Goal: Information Seeking & Learning: Learn about a topic

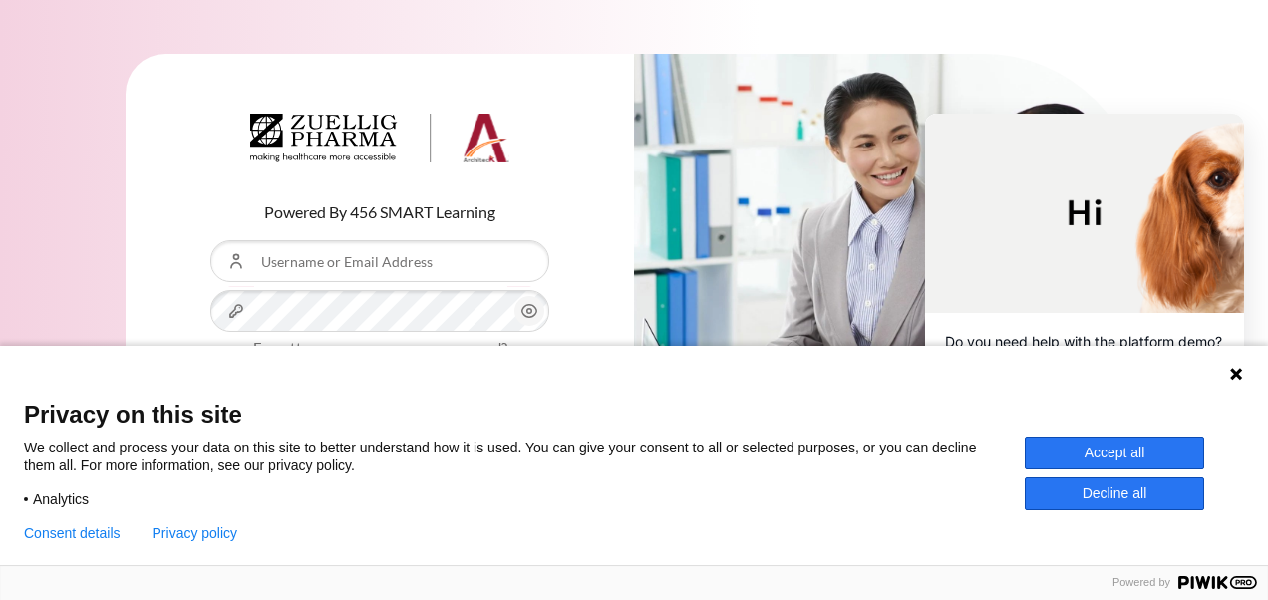
click at [1163, 453] on button "Accept all" at bounding box center [1114, 453] width 179 height 33
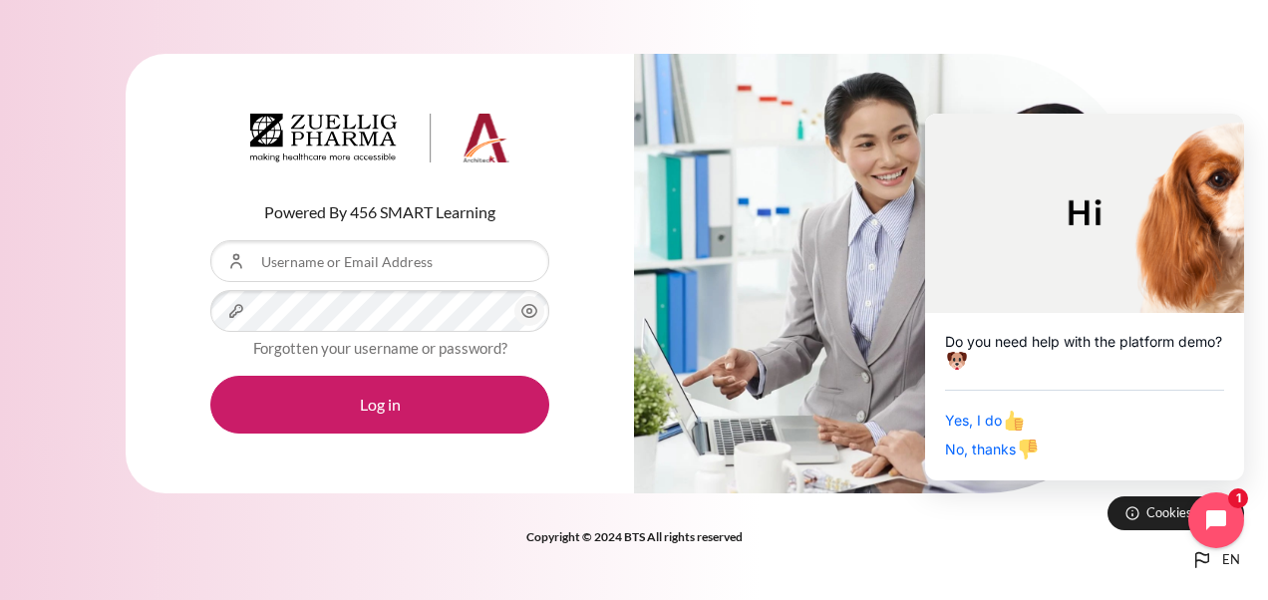
click at [527, 311] on circle "Content" at bounding box center [529, 311] width 5 height 5
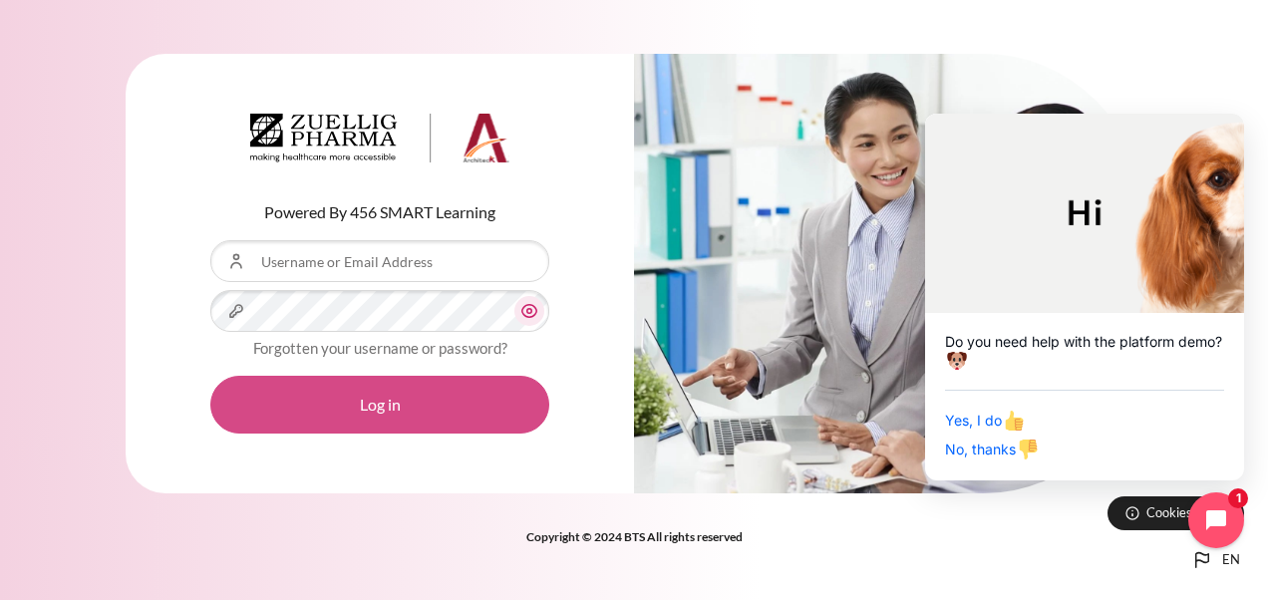
click at [456, 400] on button "Log in" at bounding box center [379, 405] width 339 height 58
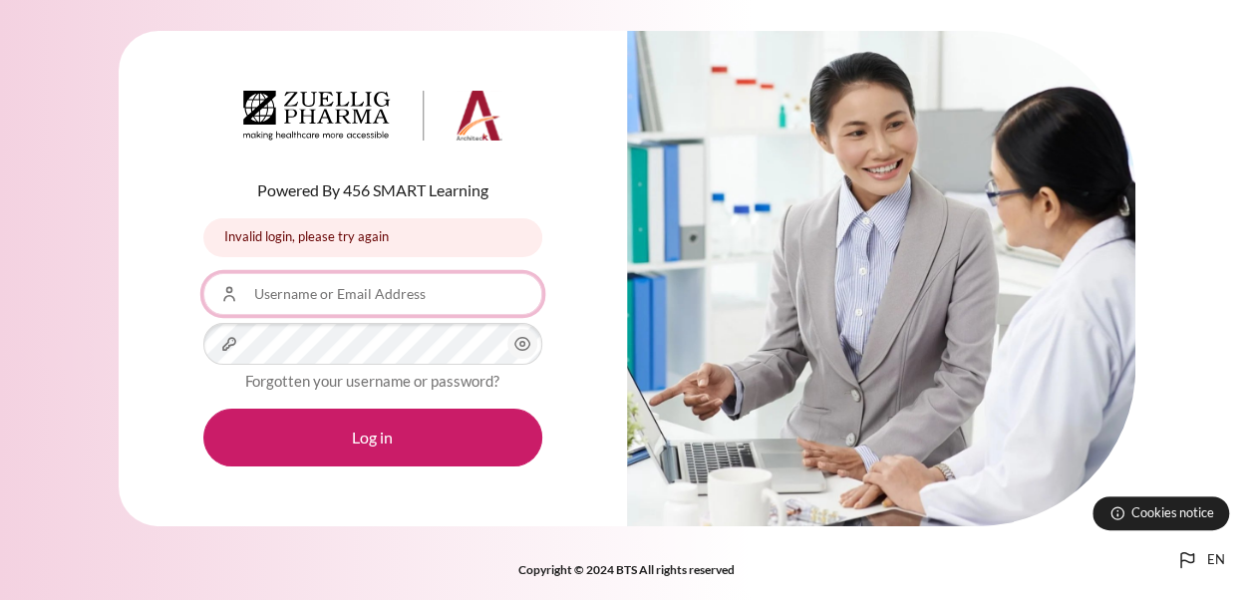
click at [374, 298] on input "Username or Email Address" at bounding box center [372, 294] width 339 height 42
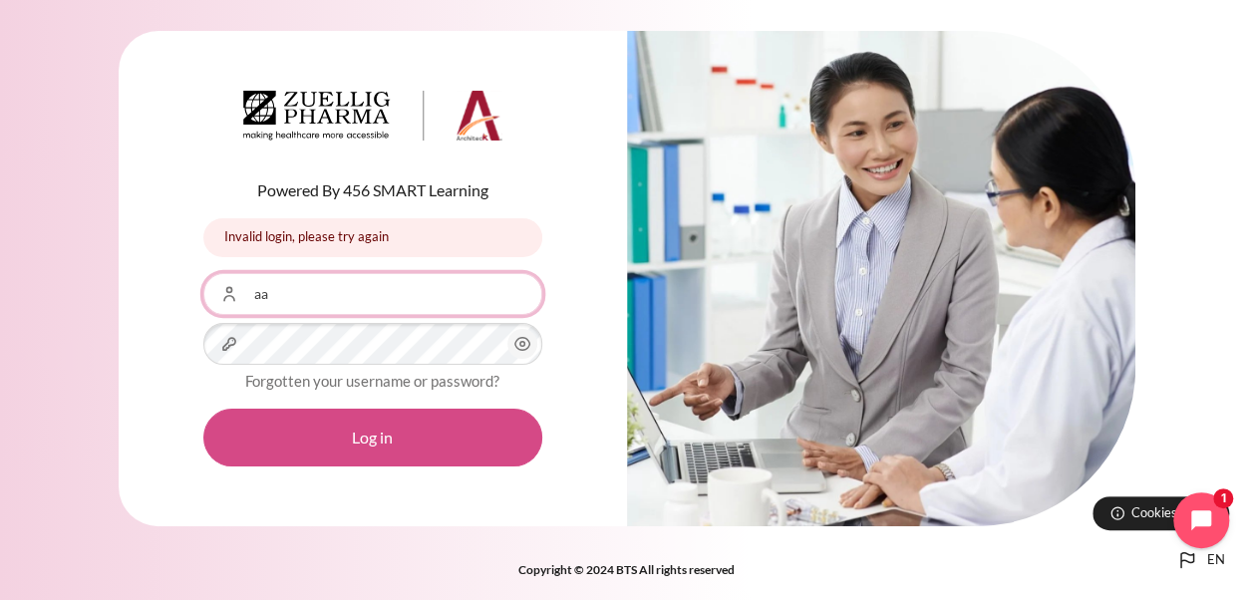
type input "[EMAIL_ADDRESS][DOMAIN_NAME]"
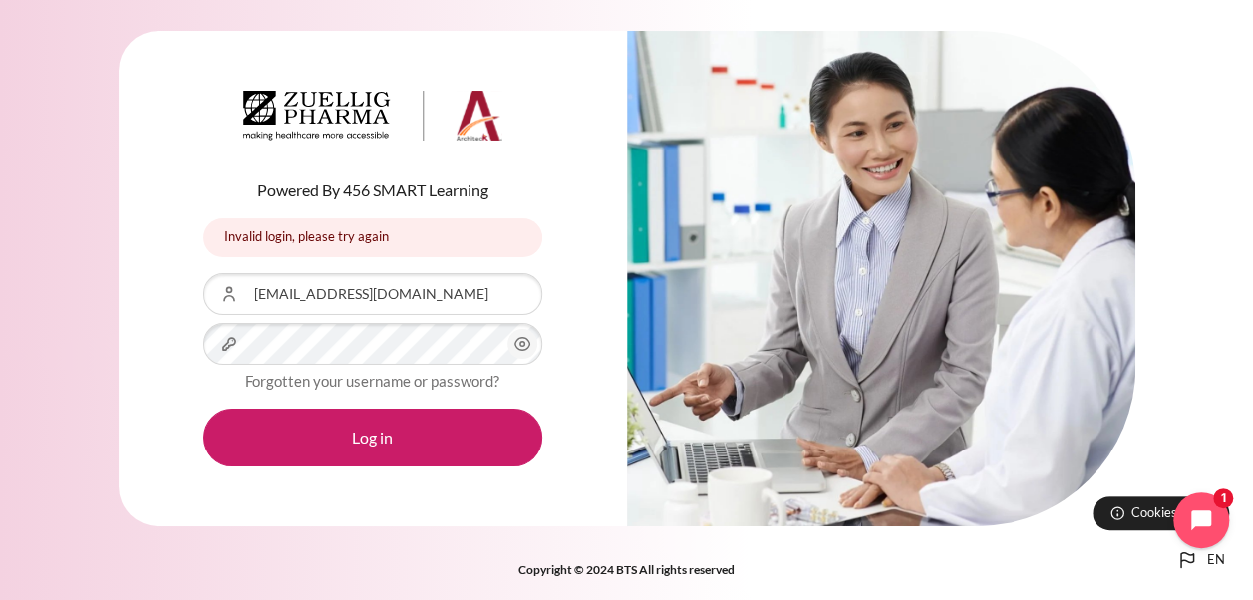
click at [520, 332] on span "Content" at bounding box center [522, 344] width 30 height 30
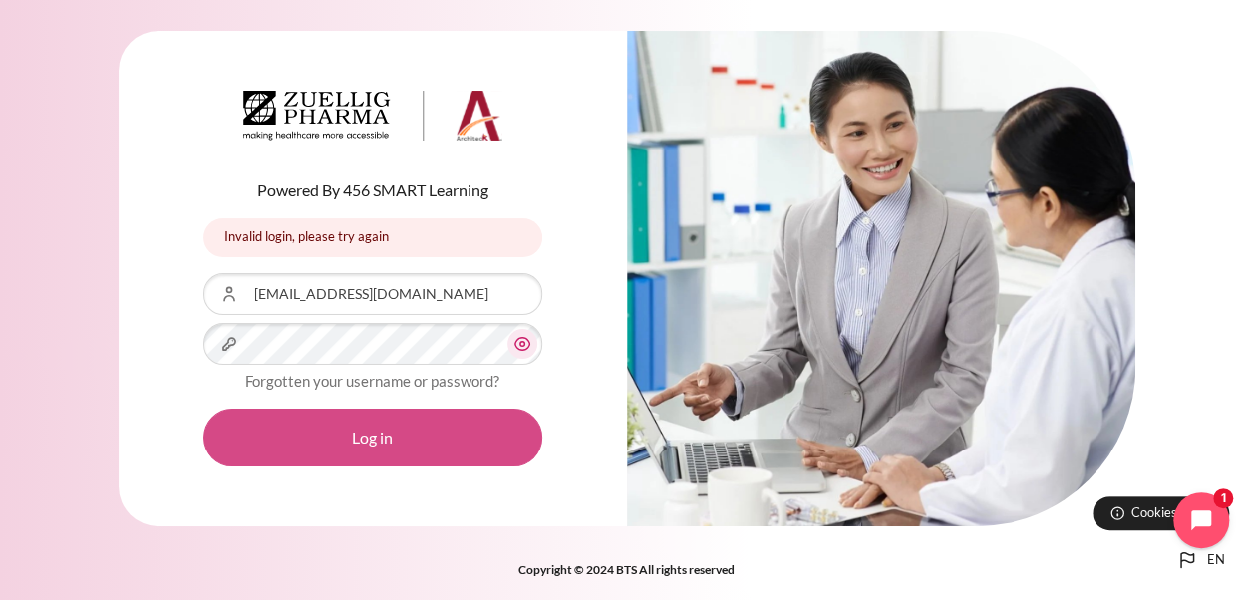
click at [417, 429] on button "Log in" at bounding box center [372, 438] width 339 height 58
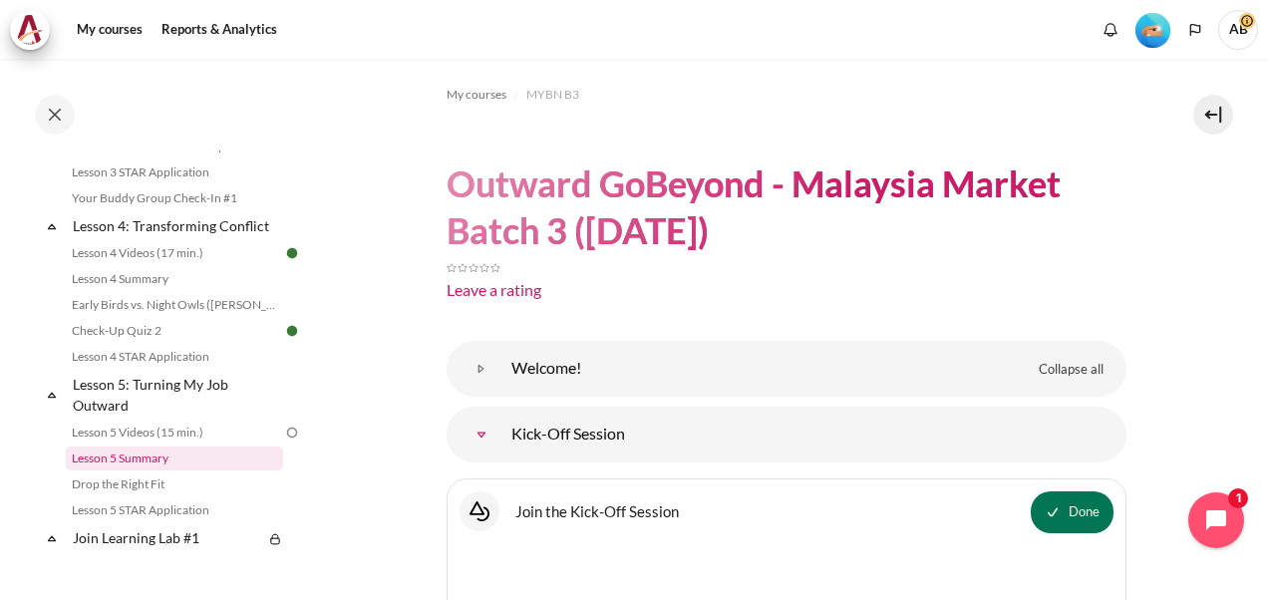
scroll to position [498, 0]
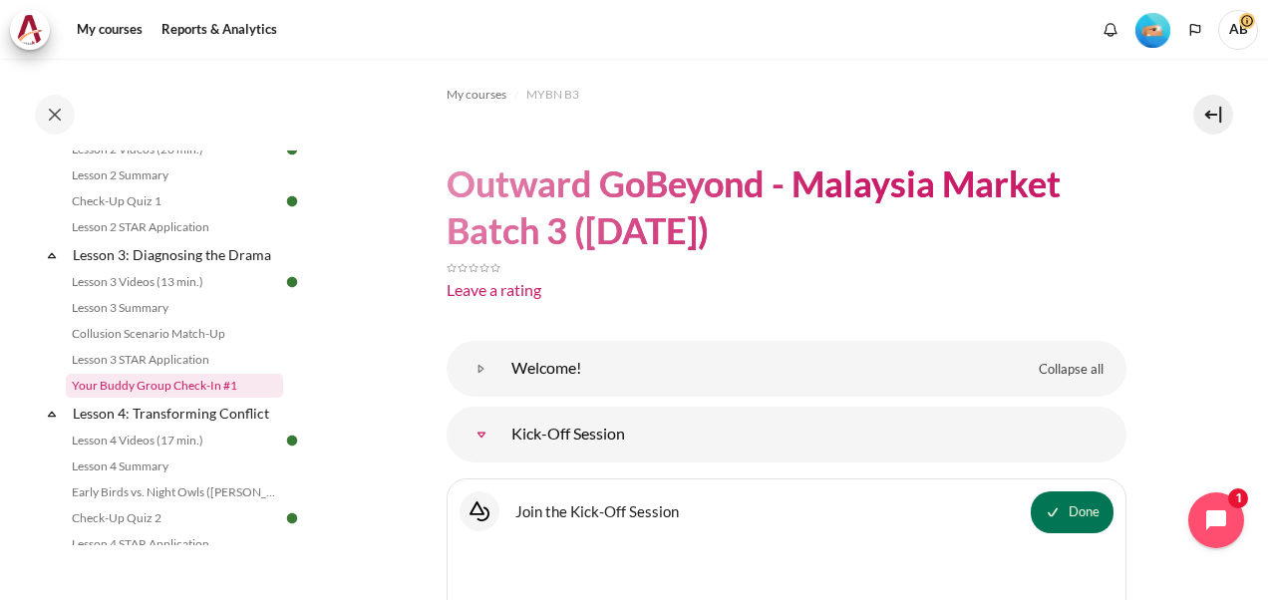
click at [151, 398] on link "Your Buddy Group Check-In #1" at bounding box center [174, 386] width 217 height 24
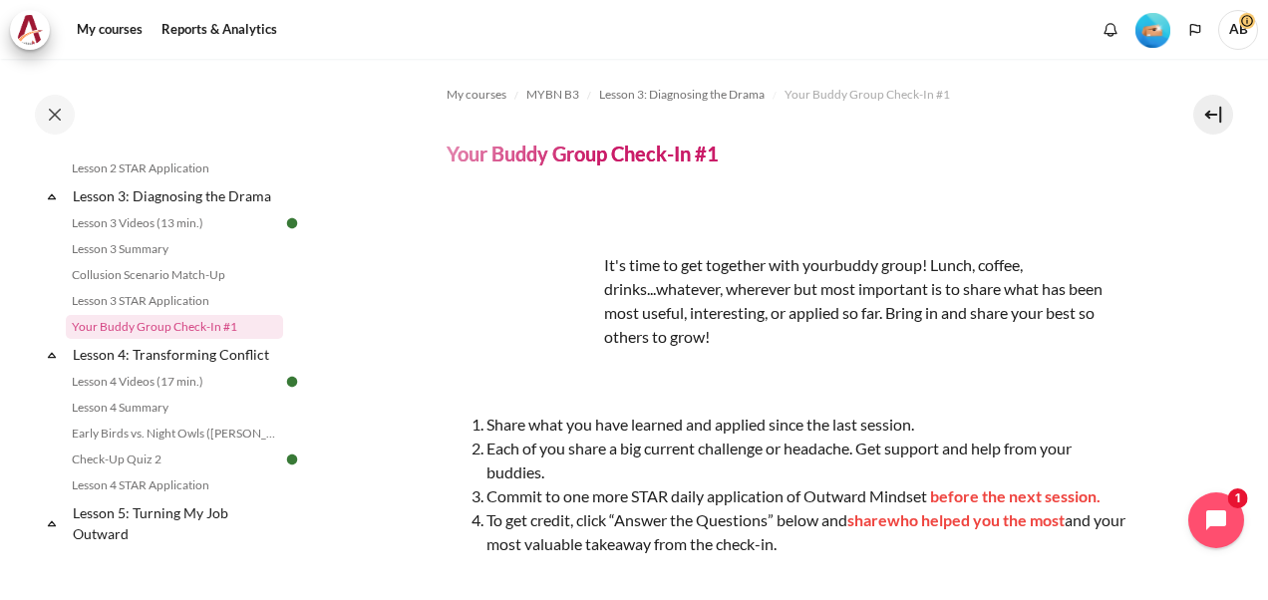
scroll to position [165, 0]
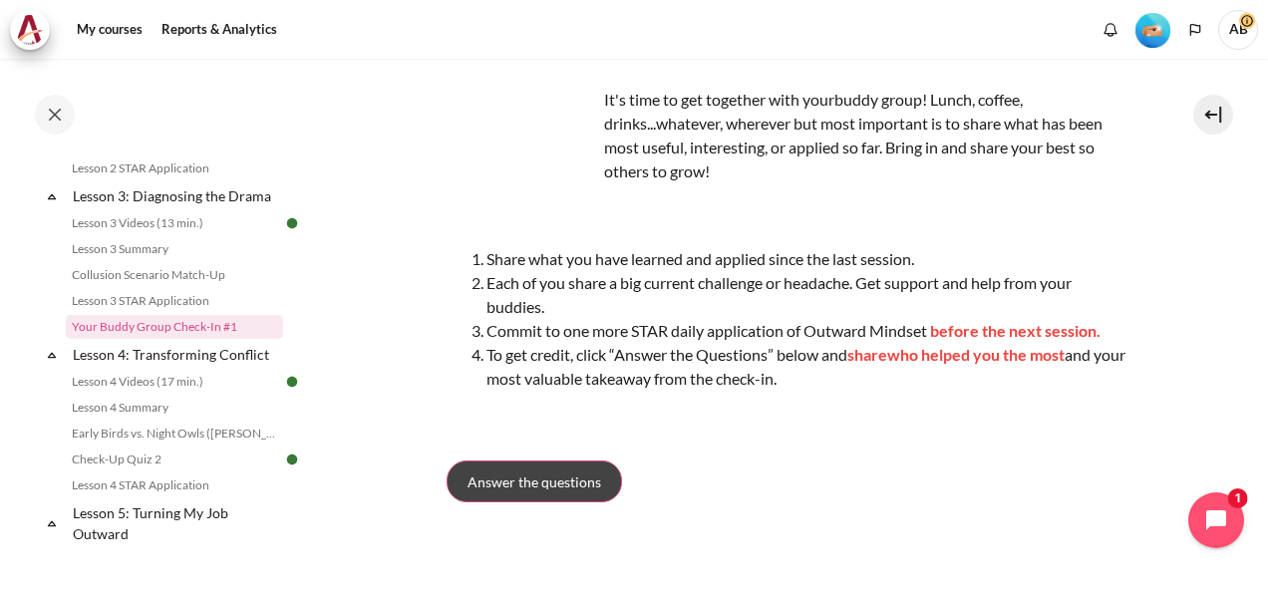
click at [528, 485] on span "Answer the questions" at bounding box center [535, 482] width 134 height 21
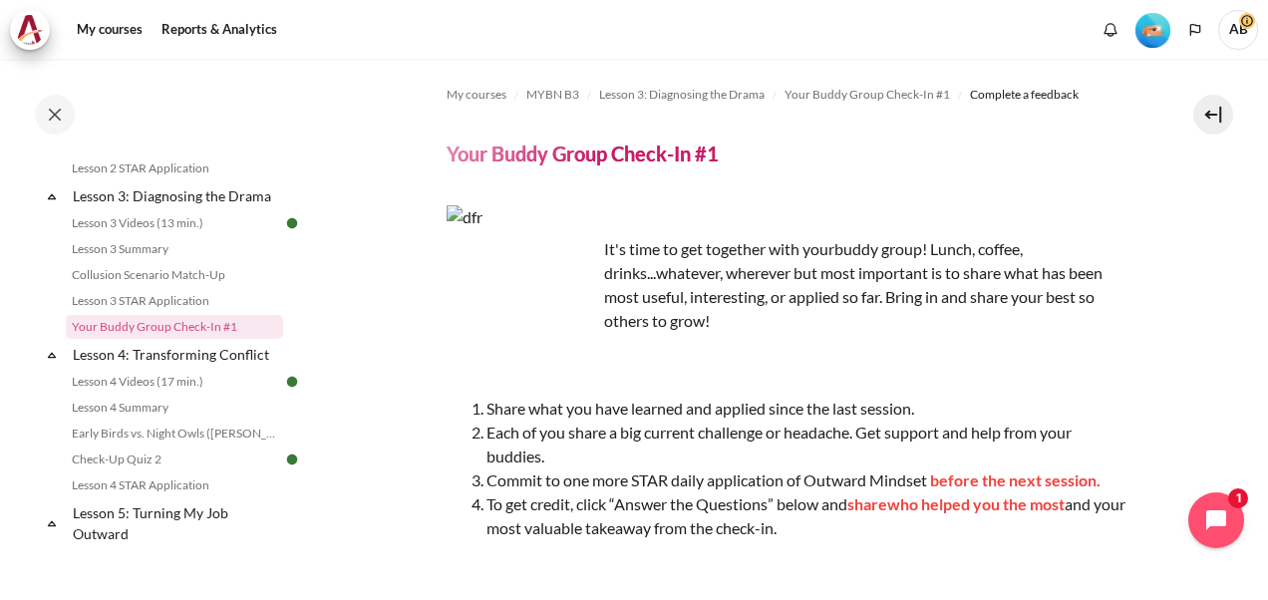
click at [1247, 35] on span "AB" at bounding box center [1238, 30] width 40 height 40
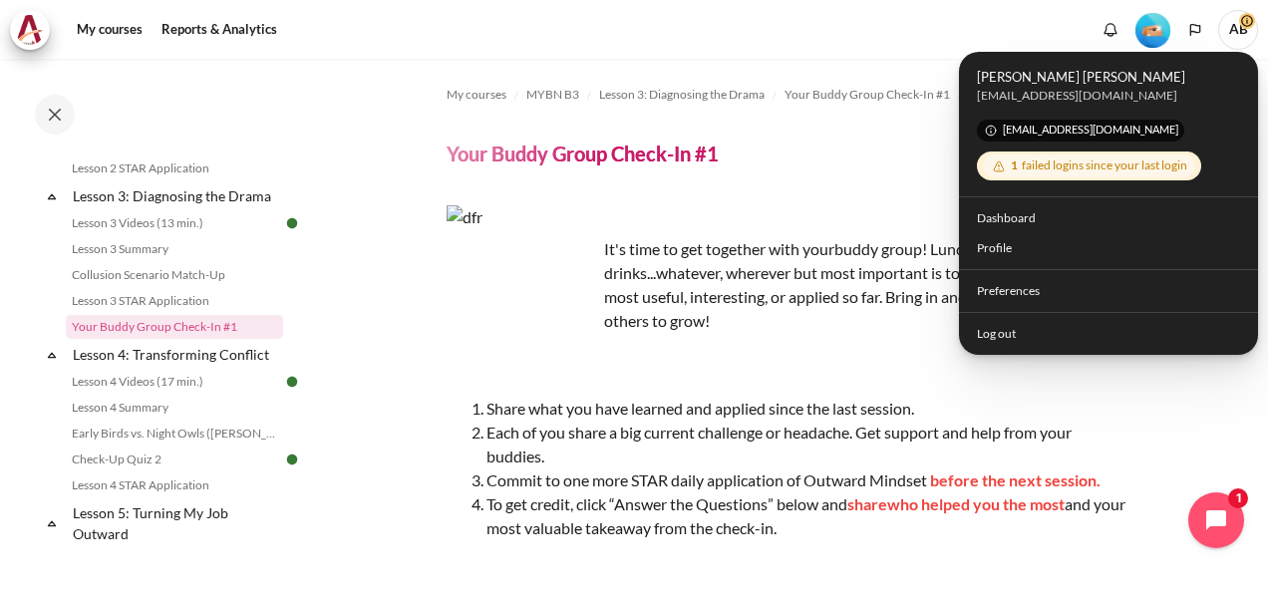
click at [1167, 163] on div "1 failed logins since your last login" at bounding box center [1089, 166] width 212 height 23
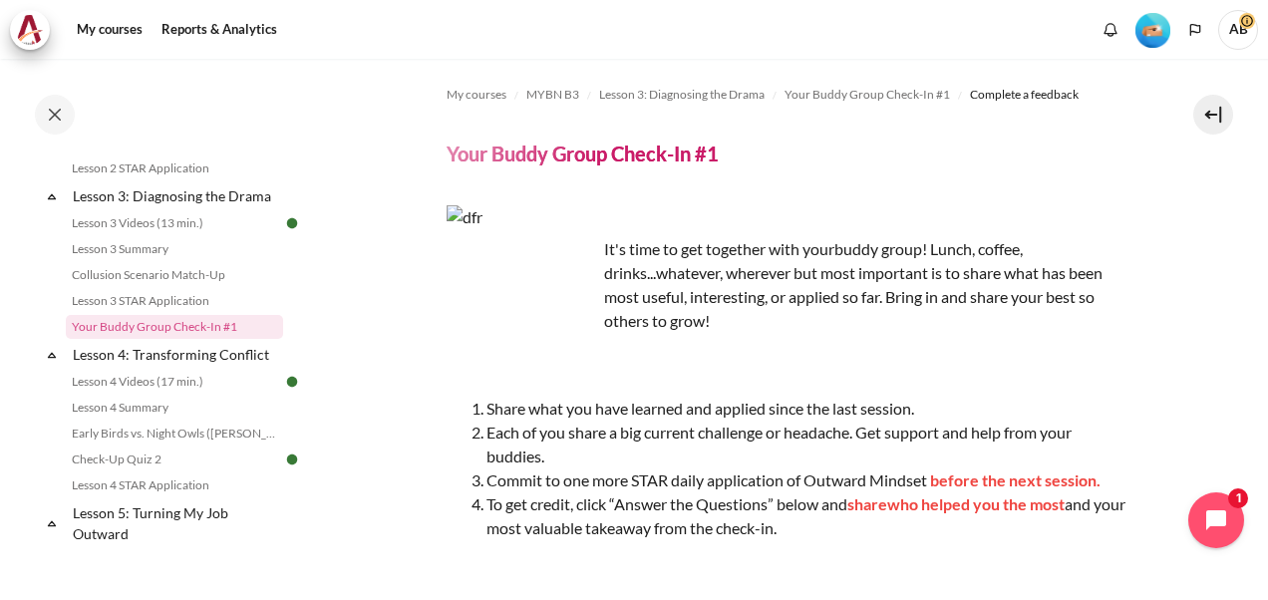
click at [1263, 19] on nav "My courses" at bounding box center [634, 29] width 1268 height 59
click at [1250, 20] on span "AB" at bounding box center [1238, 28] width 40 height 17
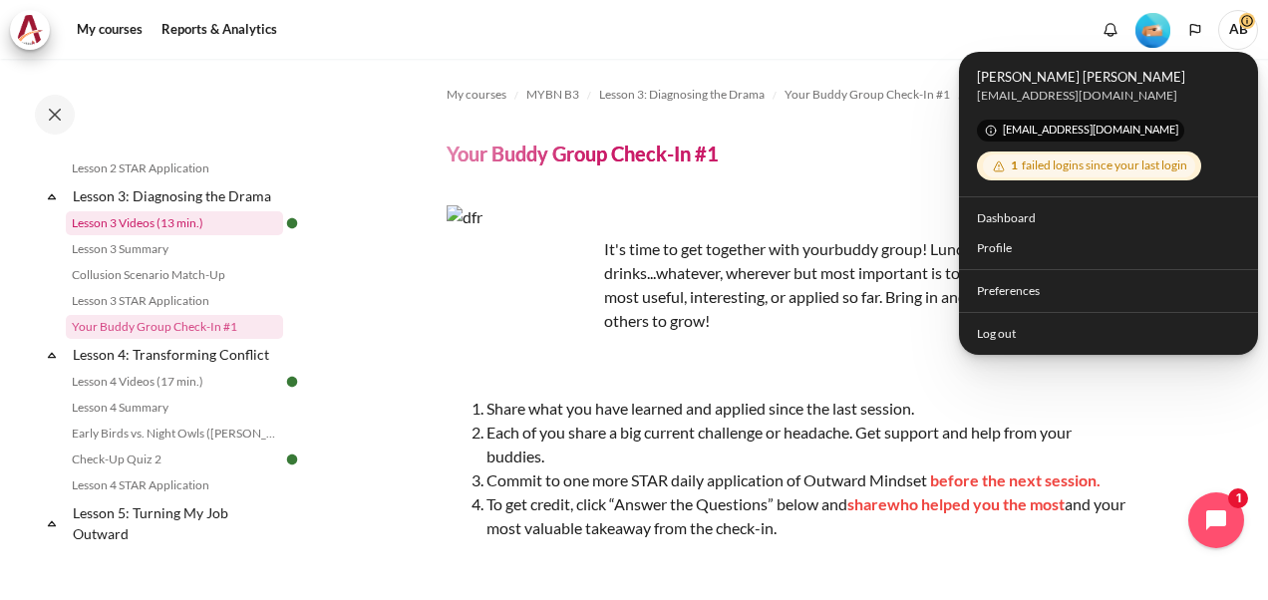
click at [97, 235] on link "Lesson 3 Videos (13 min.)" at bounding box center [174, 223] width 217 height 24
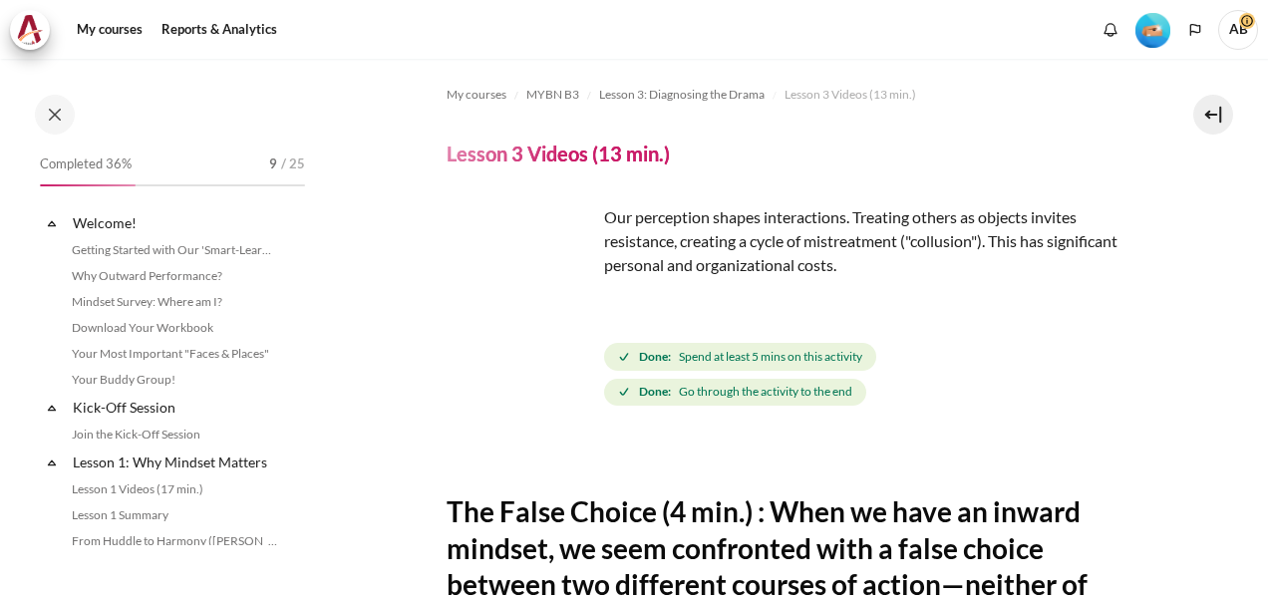
scroll to position [454, 0]
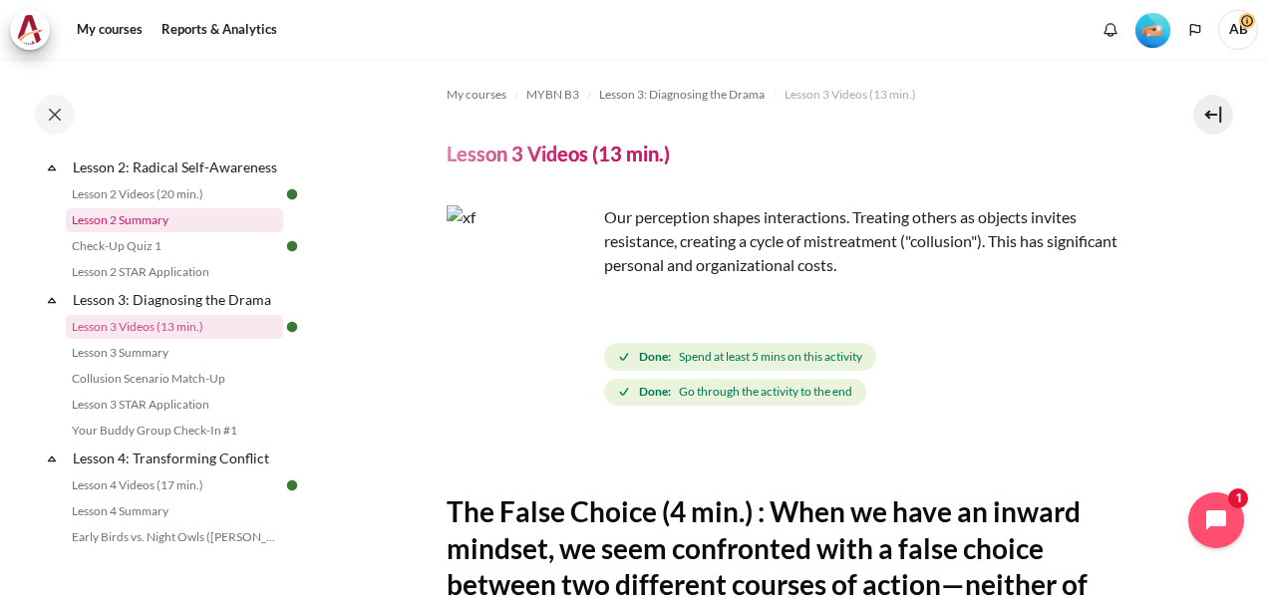
click at [124, 232] on link "Lesson 2 Summary" at bounding box center [174, 220] width 217 height 24
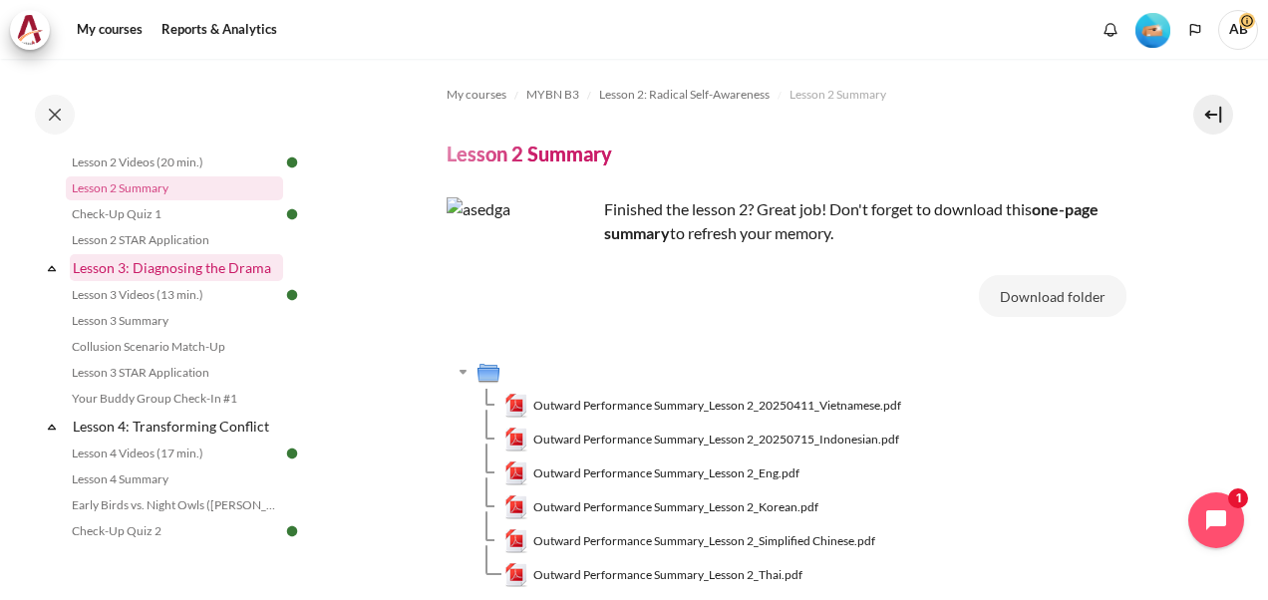
scroll to position [512, 0]
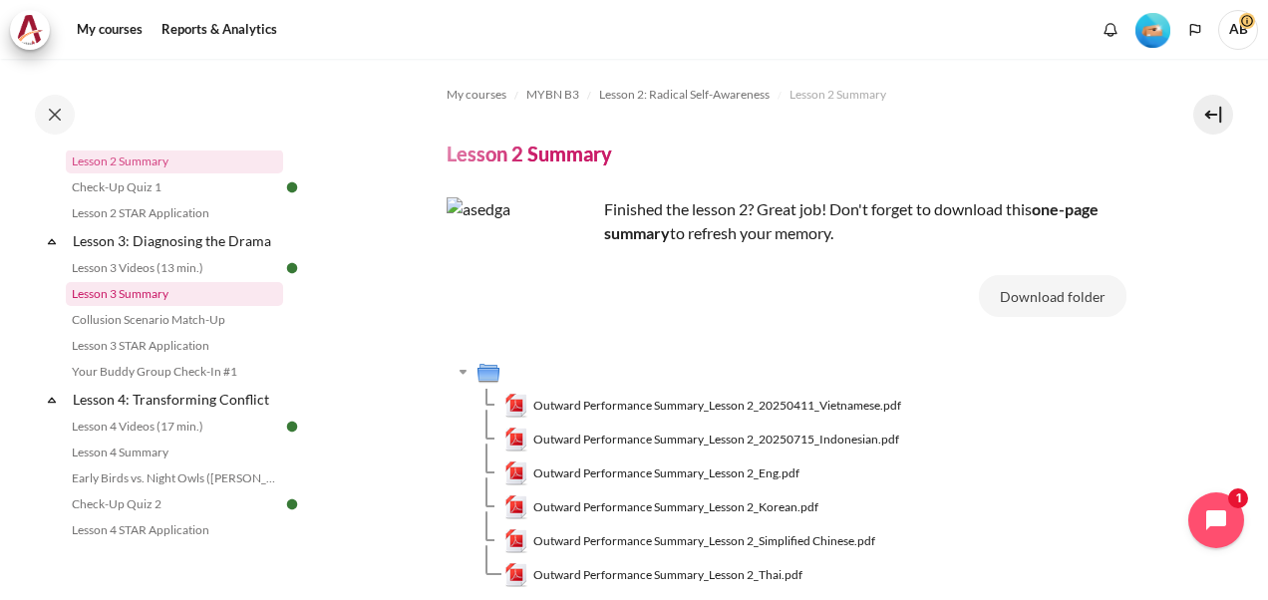
click at [135, 306] on link "Lesson 3 Summary" at bounding box center [174, 294] width 217 height 24
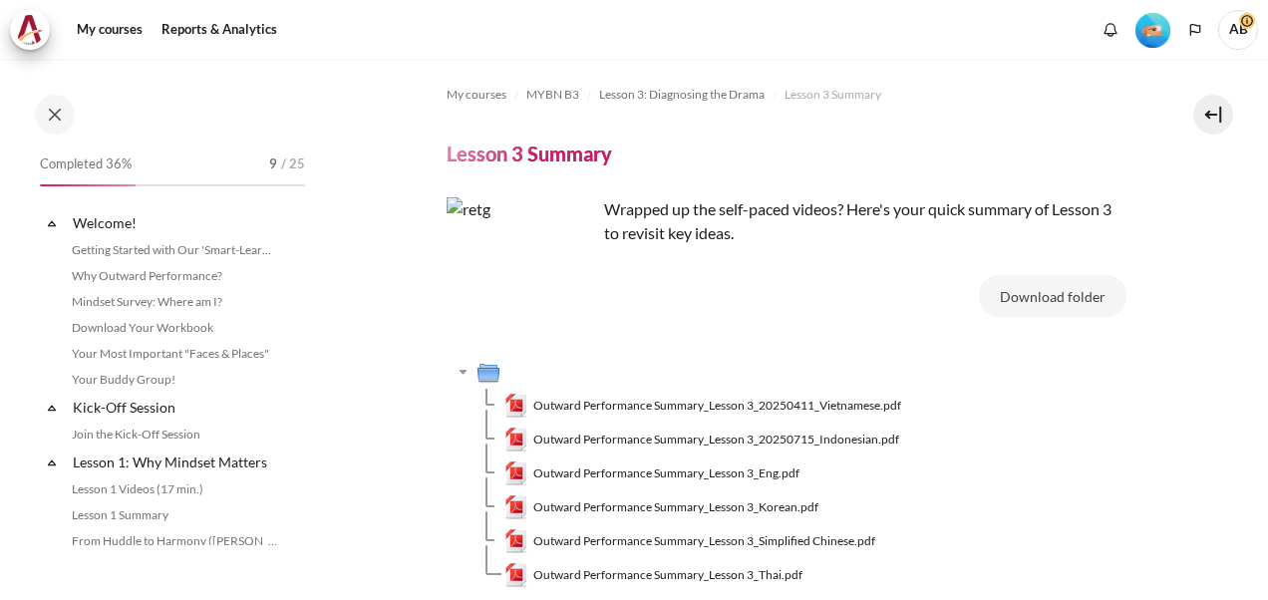
scroll to position [480, 0]
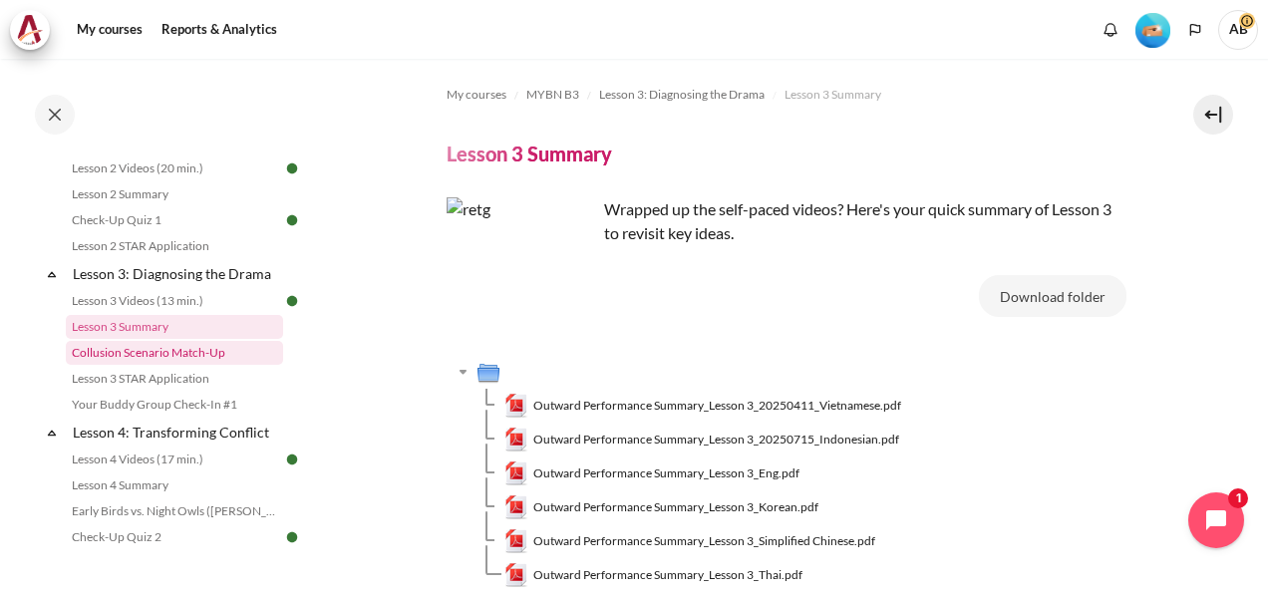
click at [140, 365] on link "Collusion Scenario Match-Up" at bounding box center [174, 353] width 217 height 24
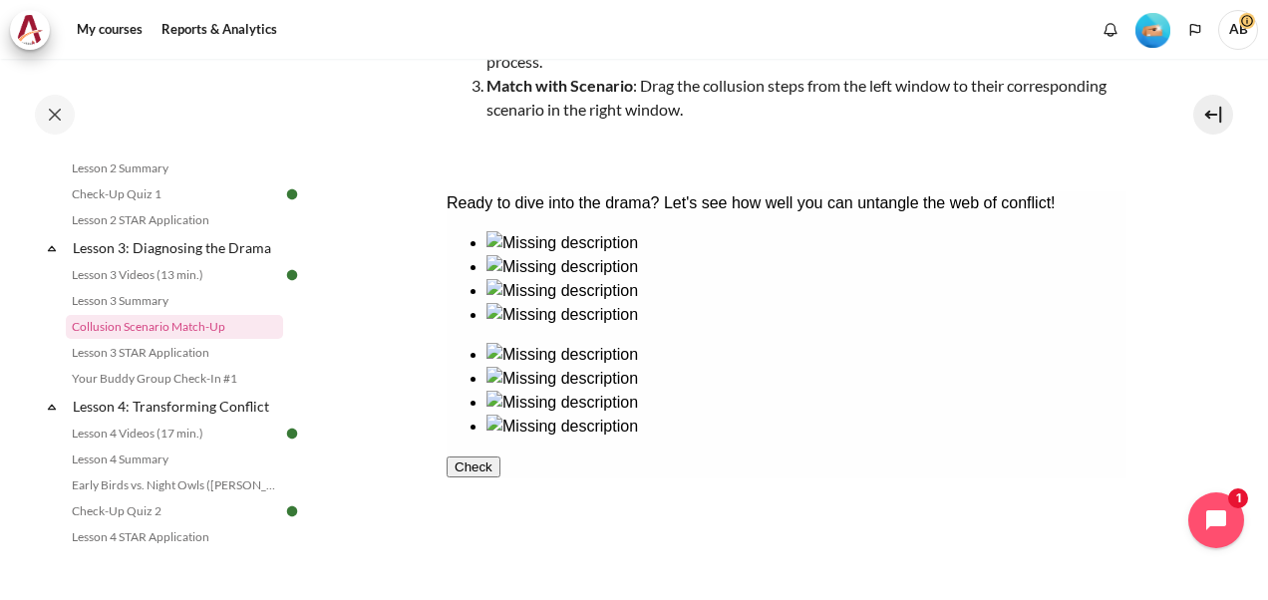
scroll to position [366, 0]
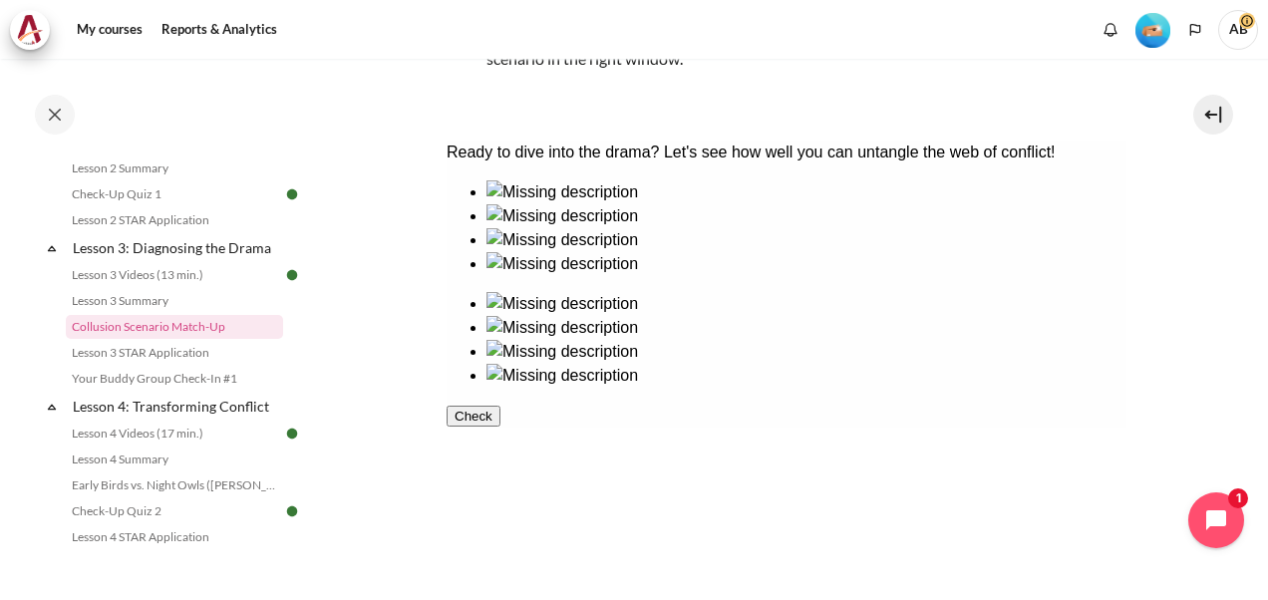
click at [499, 427] on button "Check" at bounding box center [473, 416] width 54 height 21
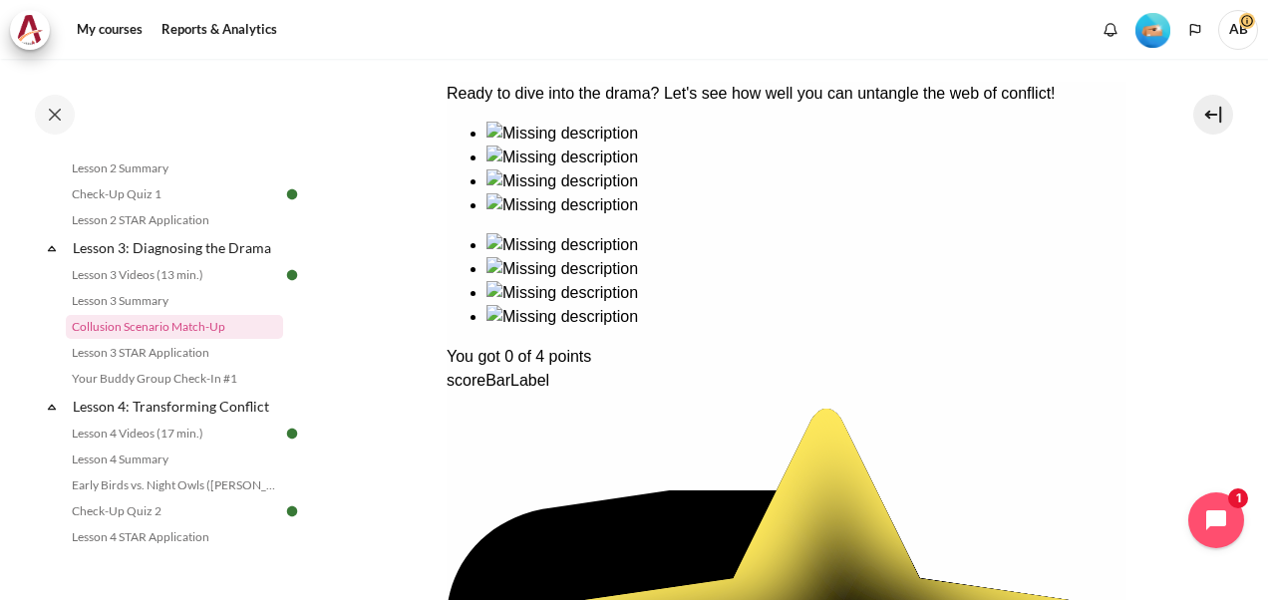
scroll to position [452, 0]
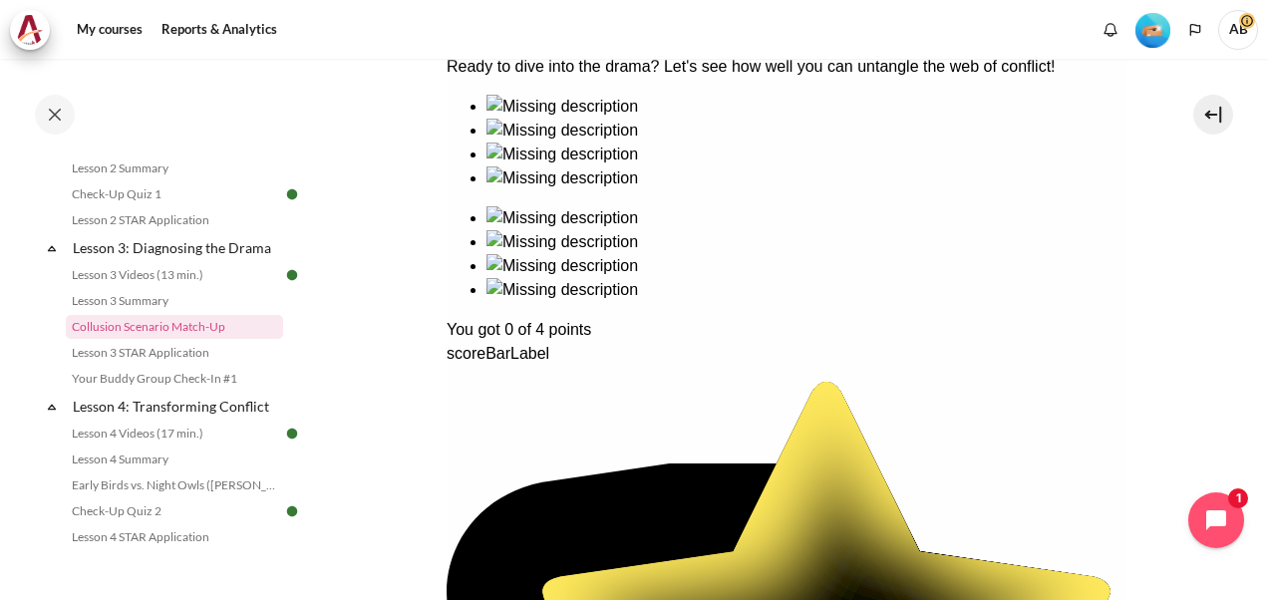
drag, startPoint x: 526, startPoint y: 344, endPoint x: 979, endPoint y: 219, distance: 469.5
click at [935, 232] on div "Ready to dive into the drama? Let's see how well you can untangle the web of co…" at bounding box center [786, 525] width 680 height 940
drag, startPoint x: 1005, startPoint y: 209, endPoint x: 931, endPoint y: 252, distance: 85.3
click at [933, 252] on div "Ready to dive into the drama? Let's see how well you can untangle the web of co…" at bounding box center [786, 525] width 680 height 940
click at [520, 353] on div "Ready to dive into the drama? Let's see how well you can untangle the web of co…" at bounding box center [786, 525] width 680 height 940
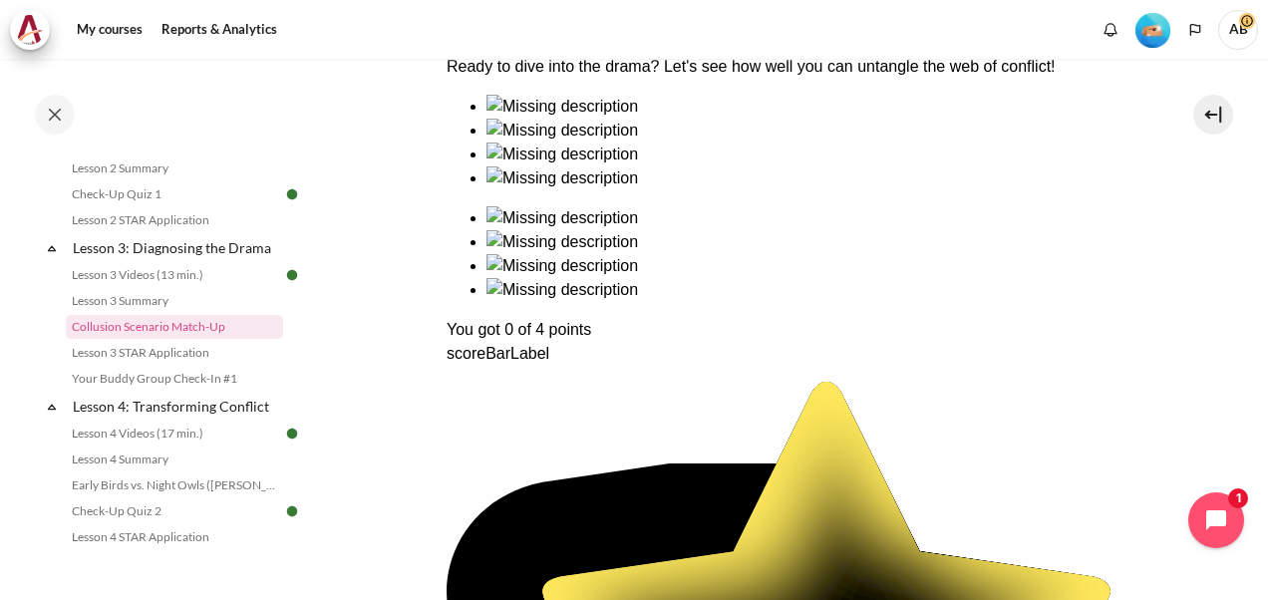
click at [973, 212] on div "Ready to dive into the drama? Let's see how well you can untangle the web of co…" at bounding box center [786, 525] width 680 height 940
drag, startPoint x: 977, startPoint y: 179, endPoint x: 732, endPoint y: 418, distance: 341.9
click at [732, 418] on div "Ready to dive into the drama? Let's see how well you can untangle the web of co…" at bounding box center [786, 525] width 680 height 940
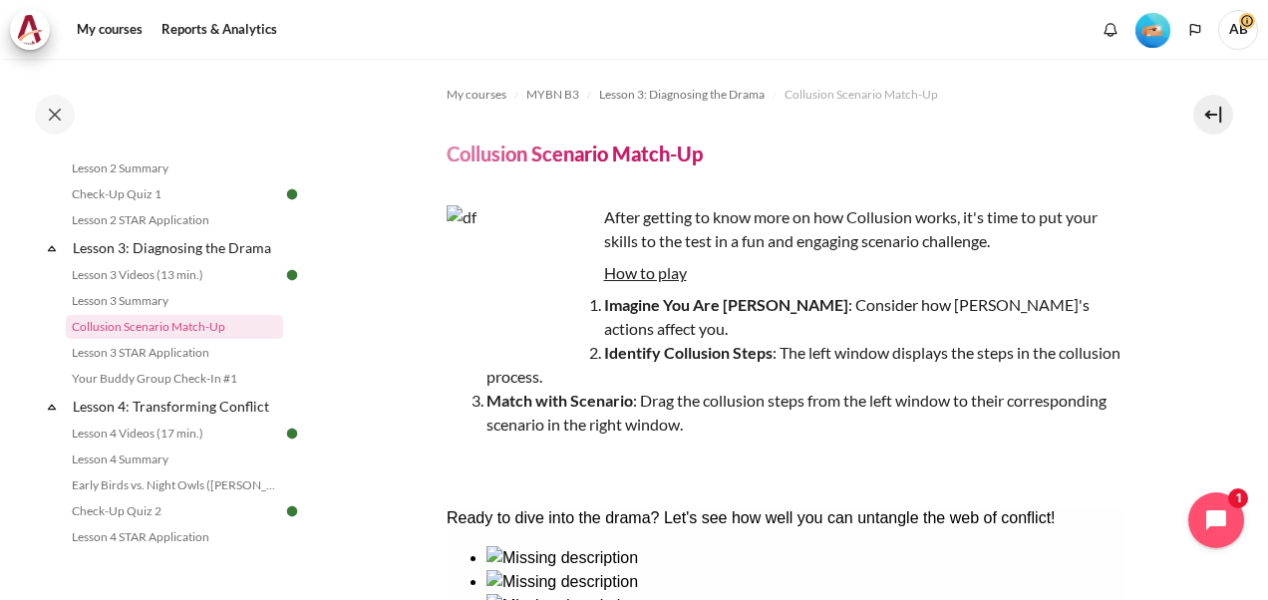
scroll to position [332, 0]
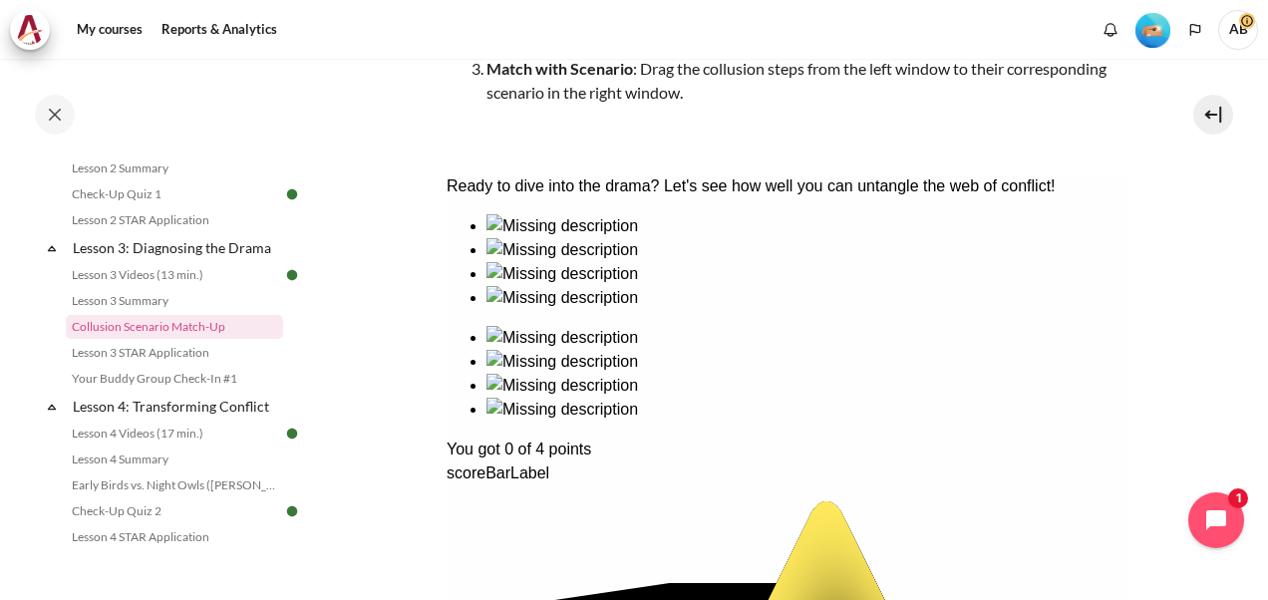
drag, startPoint x: 540, startPoint y: 476, endPoint x: 608, endPoint y: 488, distance: 68.8
drag, startPoint x: 964, startPoint y: 348, endPoint x: 933, endPoint y: 390, distance: 52.0
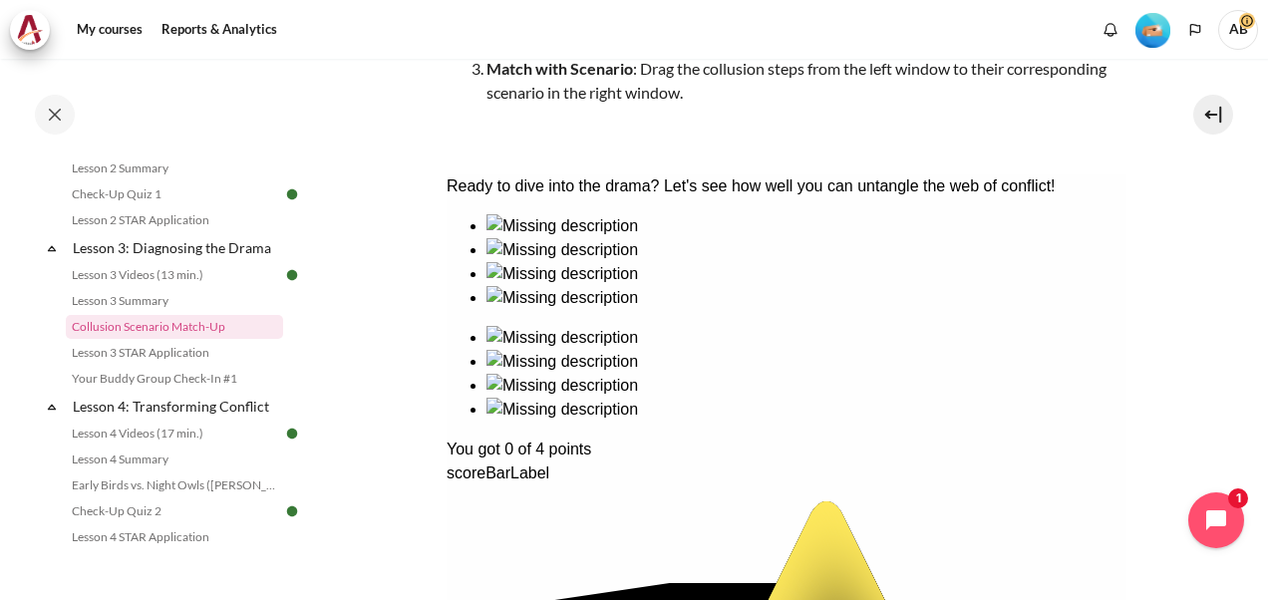
drag, startPoint x: 638, startPoint y: 470, endPoint x: 843, endPoint y: 444, distance: 207.0
drag, startPoint x: 967, startPoint y: 356, endPoint x: 559, endPoint y: 484, distance: 427.3
click at [173, 391] on link "Your Buddy Group Check-In #1" at bounding box center [174, 379] width 217 height 24
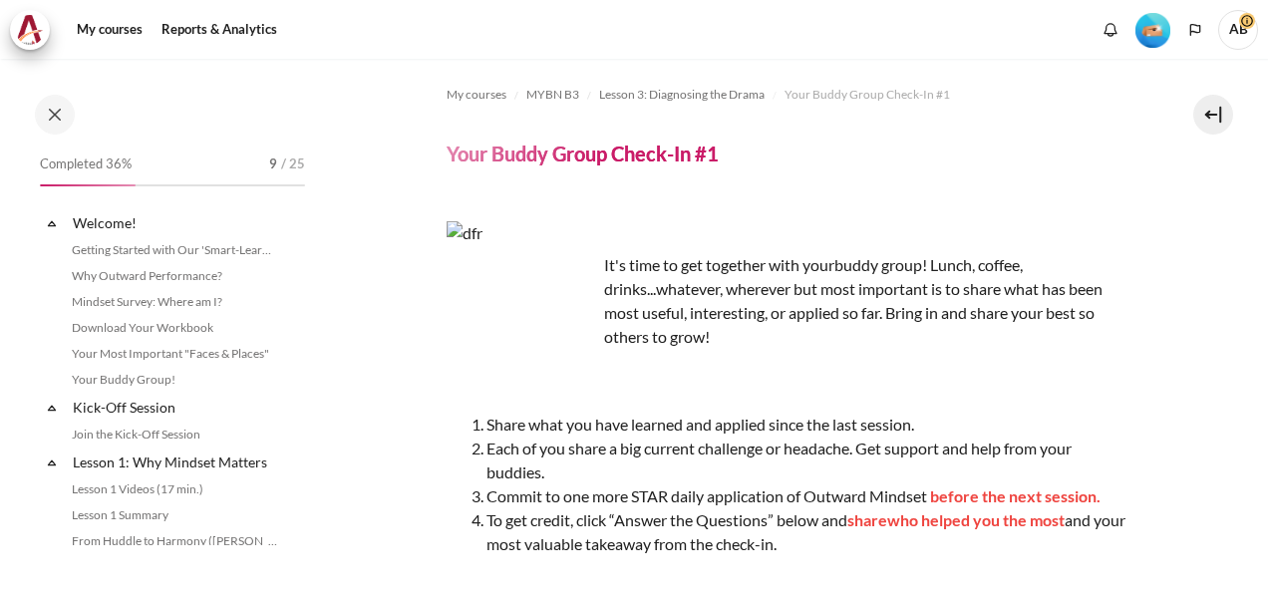
scroll to position [557, 0]
